Goal: Task Accomplishment & Management: Manage account settings

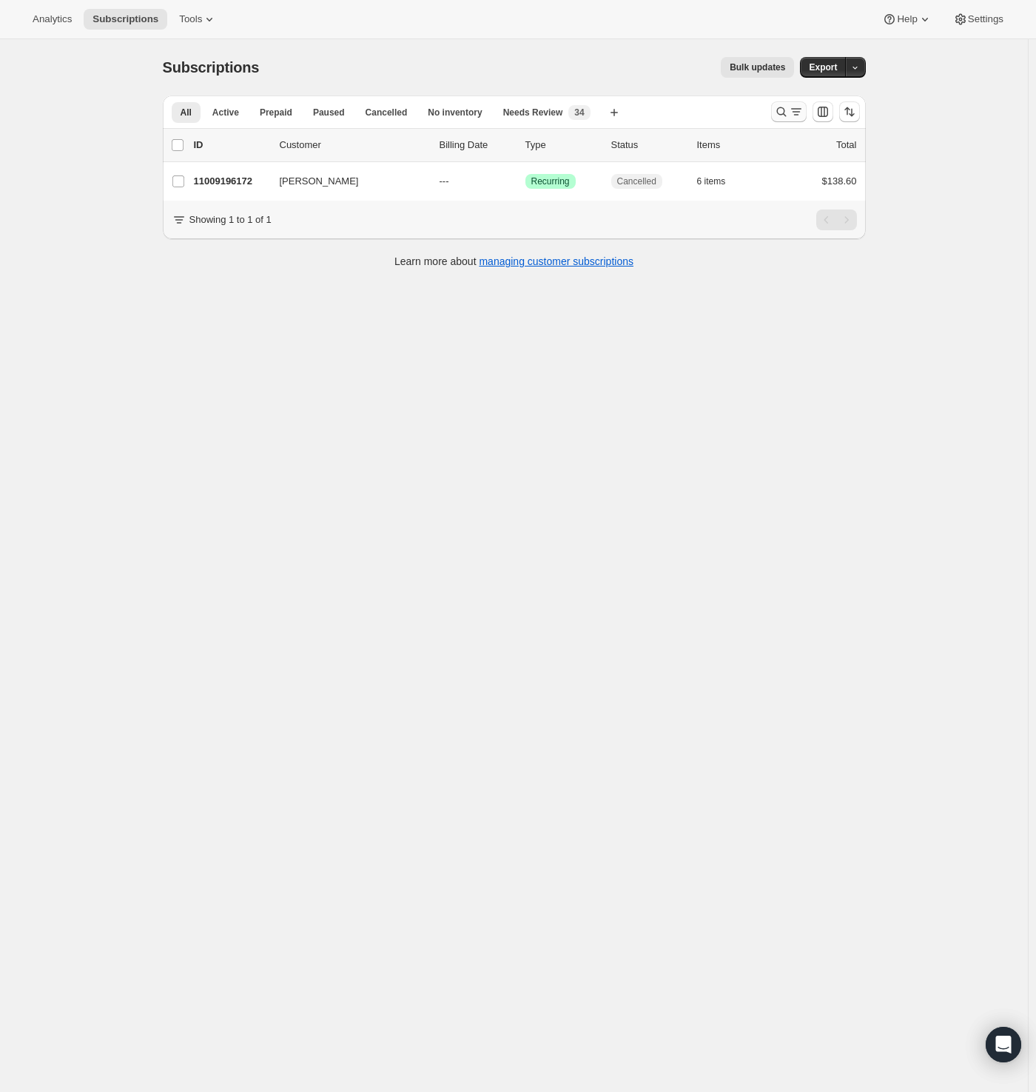
click at [796, 113] on icon "Search and filter results" at bounding box center [796, 111] width 15 height 15
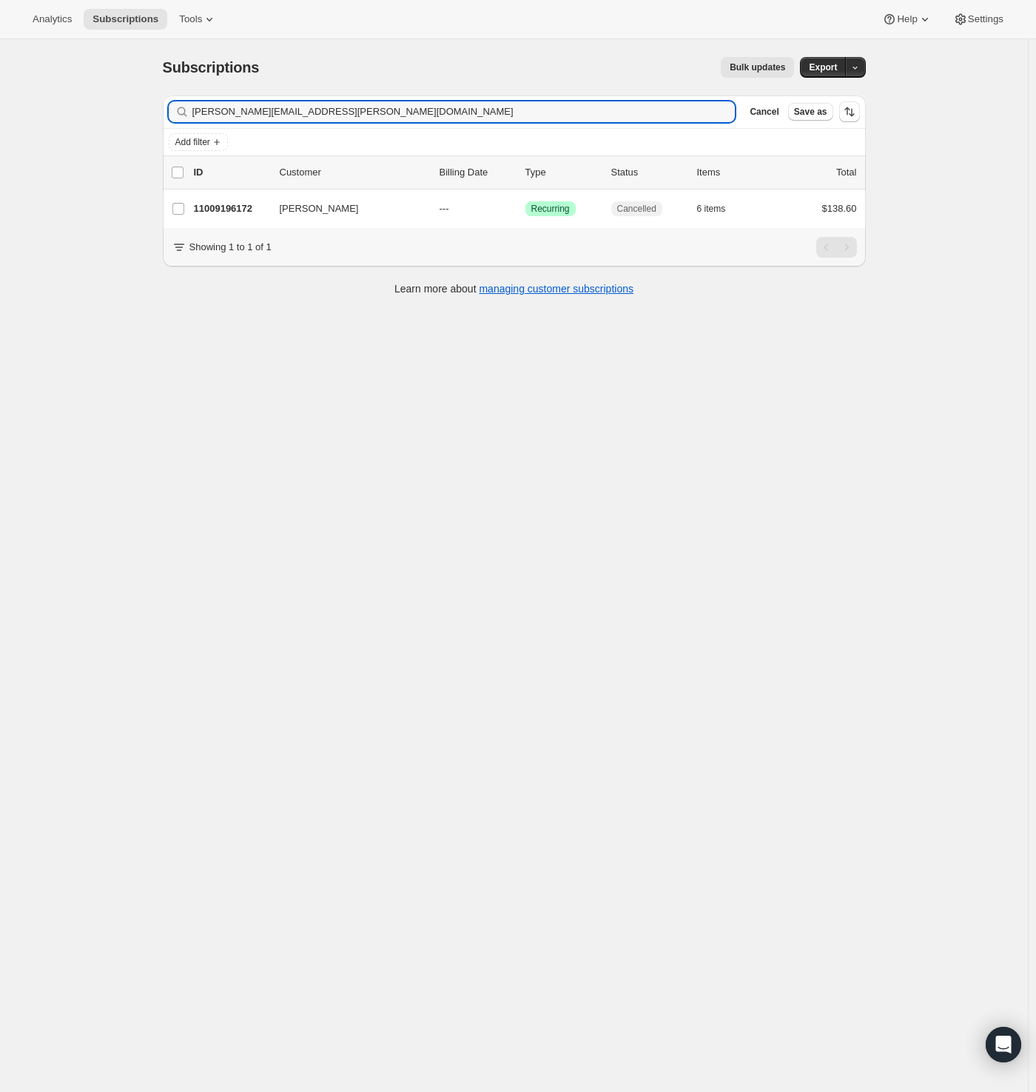
drag, startPoint x: 346, startPoint y: 120, endPoint x: 156, endPoint y: 122, distance: 190.2
click at [162, 122] on div "Filter subscribers [PERSON_NAME][EMAIL_ADDRESS][PERSON_NAME][DOMAIN_NAME] Clear…" at bounding box center [508, 197] width 715 height 227
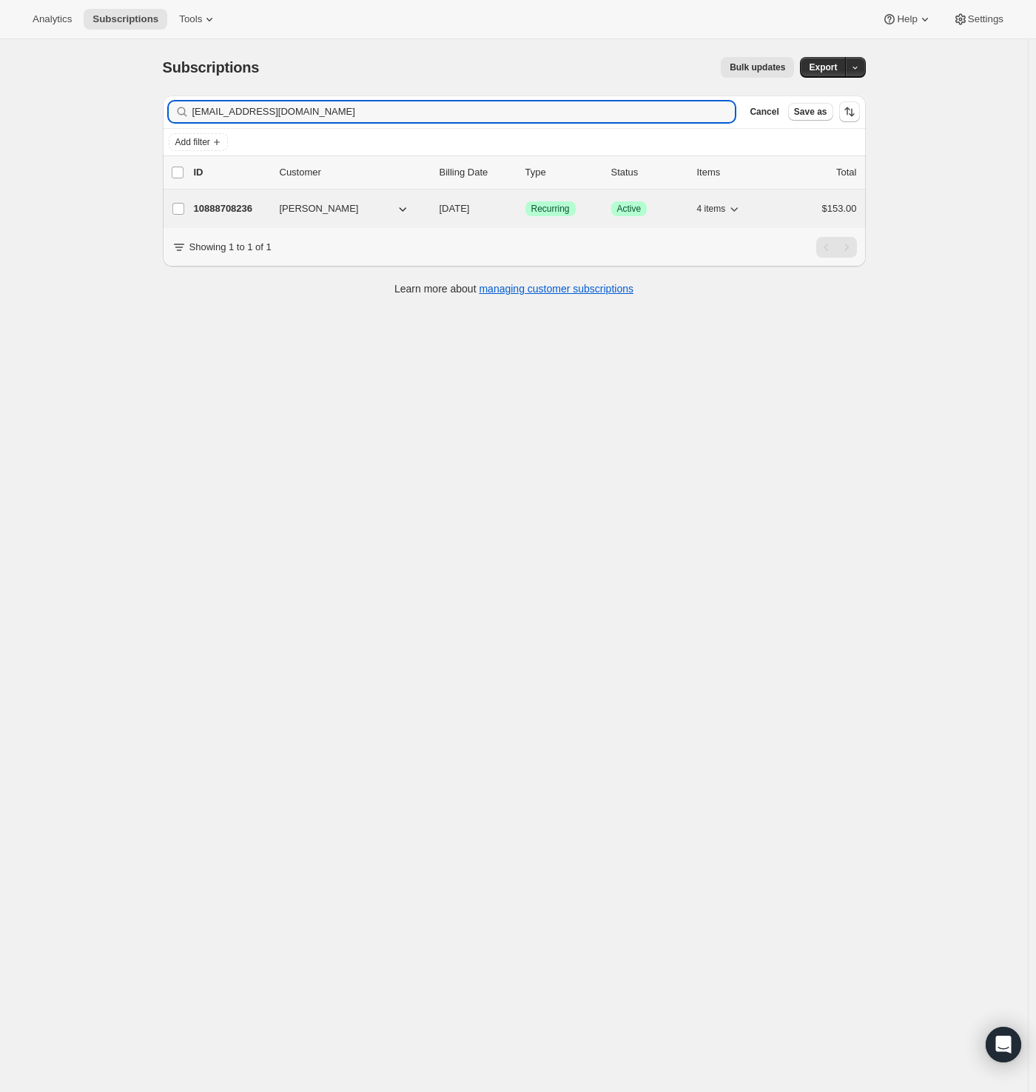
type input "[EMAIL_ADDRESS][DOMAIN_NAME]"
click at [230, 207] on p "10888708236" at bounding box center [231, 208] width 74 height 15
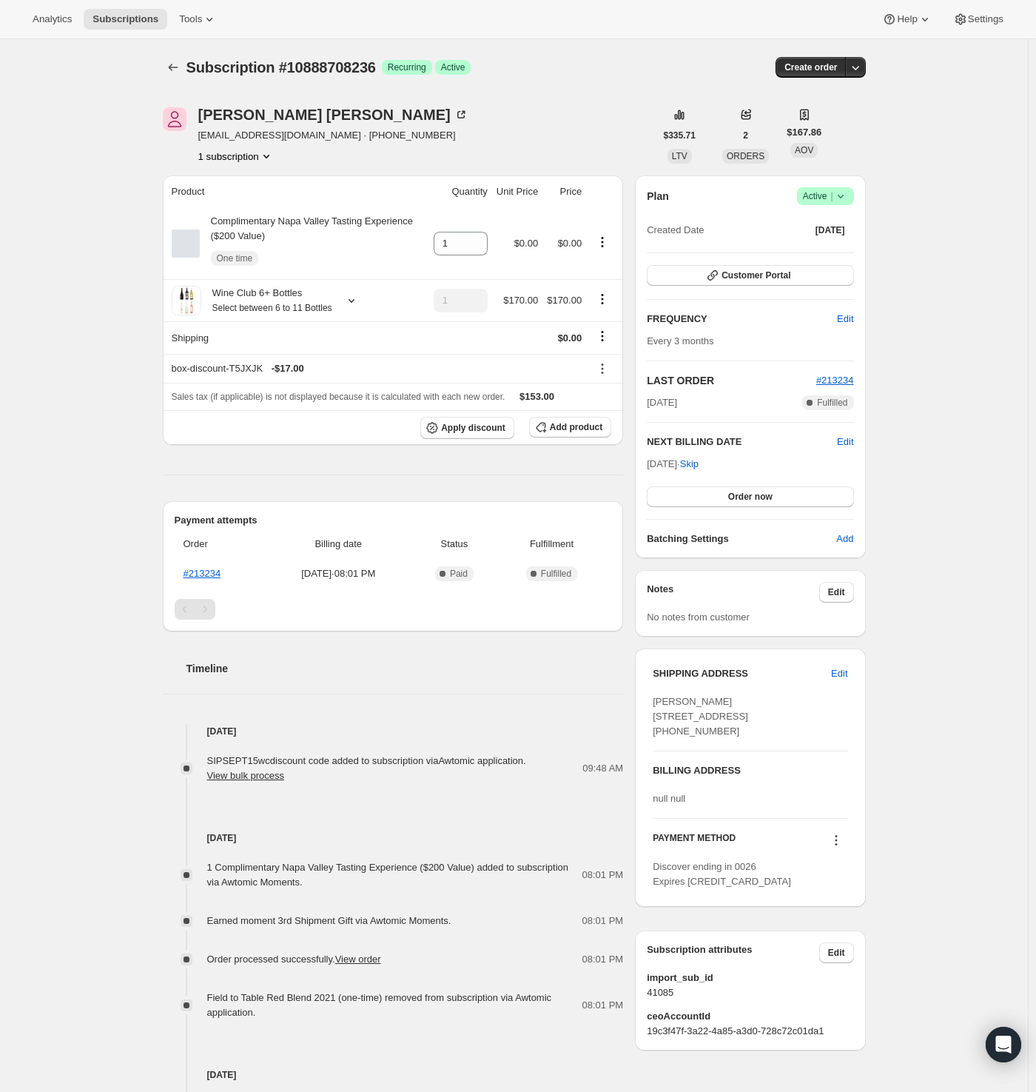
click at [839, 190] on icon at bounding box center [840, 196] width 15 height 15
click at [820, 244] on span "Cancel subscription" at bounding box center [824, 249] width 84 height 11
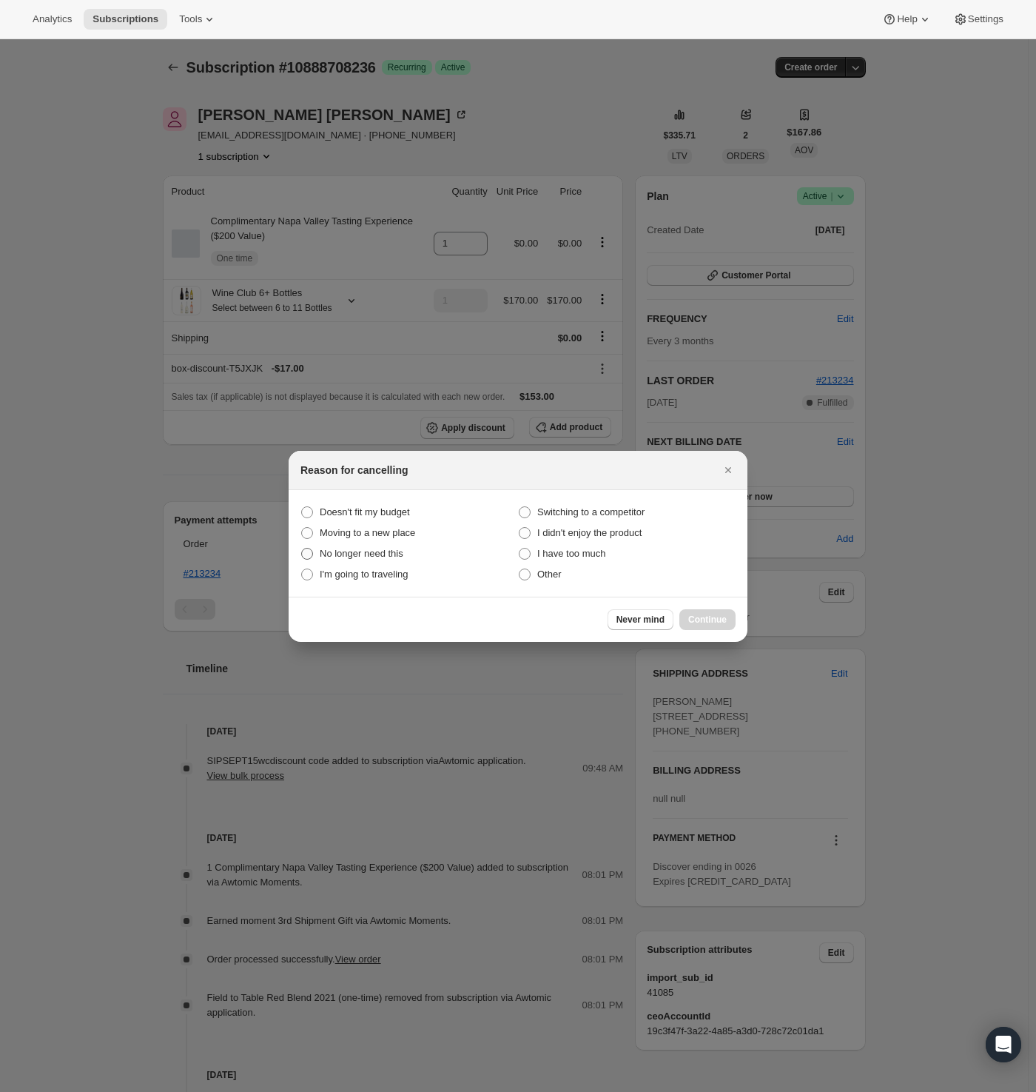
click at [361, 551] on span "No longer need this" at bounding box center [362, 553] width 84 height 11
click at [302, 548] on this "No longer need this" at bounding box center [301, 548] width 1 height 1
radio this "true"
click at [710, 617] on span "Continue" at bounding box center [707, 620] width 38 height 12
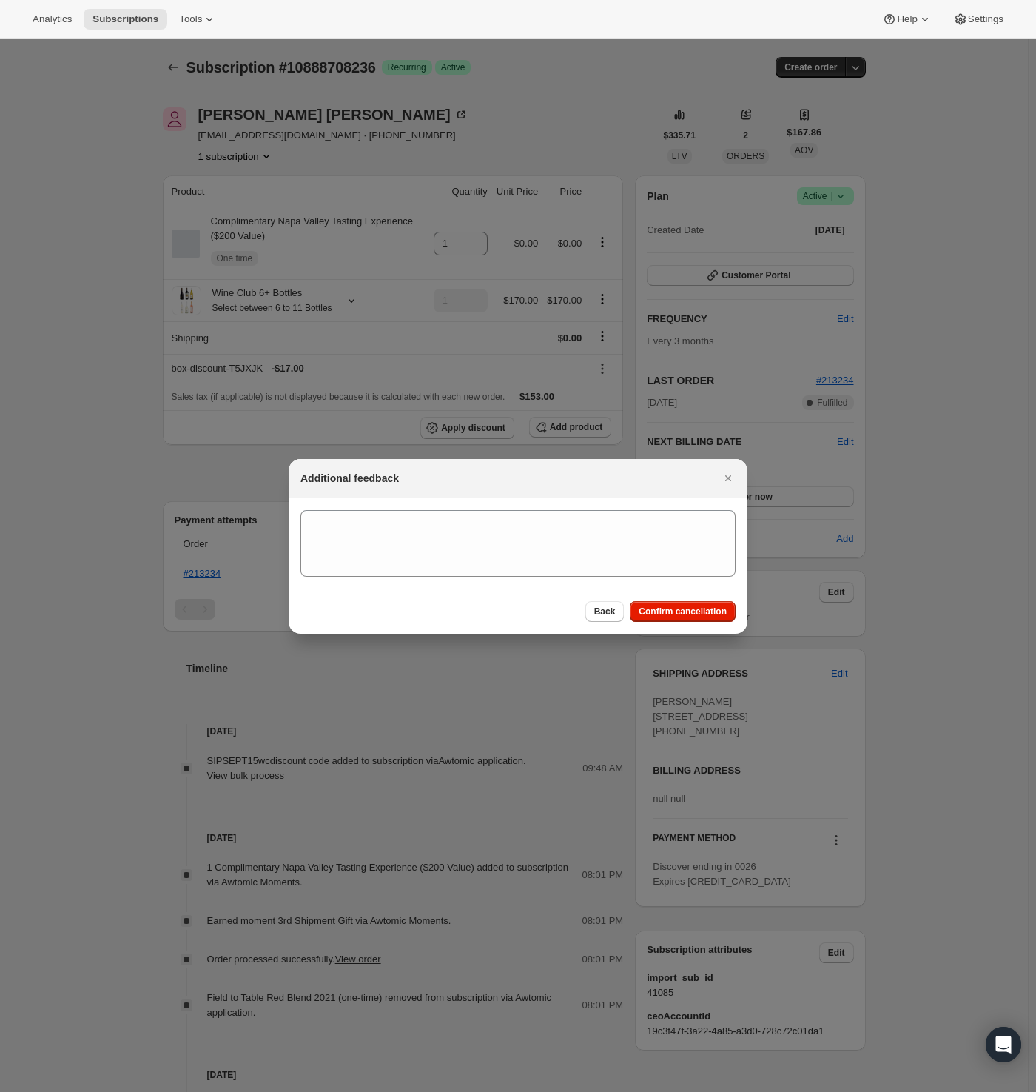
drag, startPoint x: 685, startPoint y: 615, endPoint x: 360, endPoint y: 481, distance: 351.4
click at [684, 615] on span "Confirm cancellation" at bounding box center [683, 611] width 88 height 12
